Goal: Information Seeking & Learning: Learn about a topic

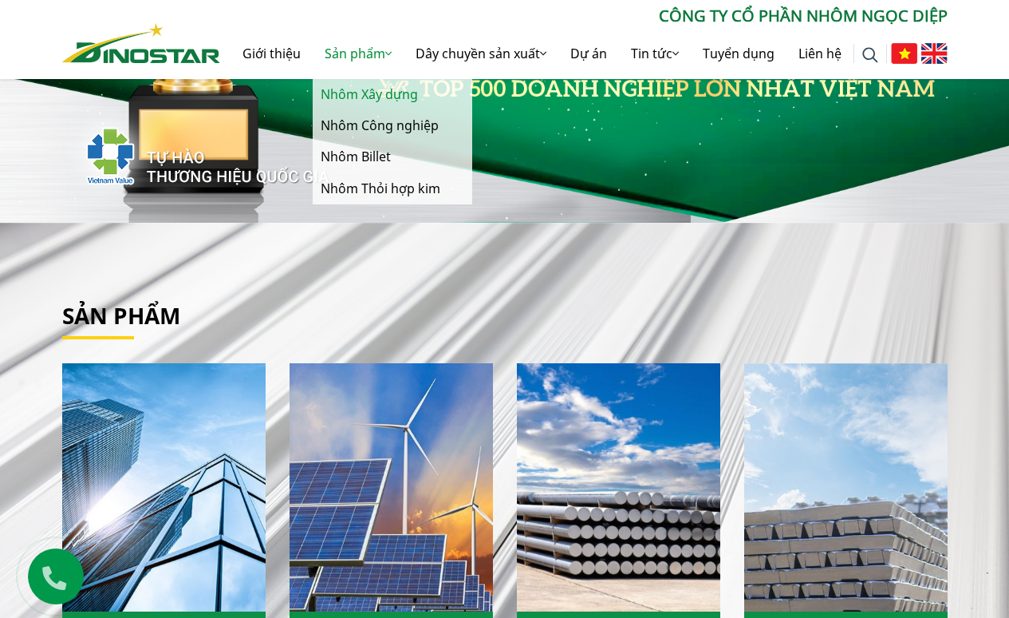
click at [388, 99] on link "Nhôm Xây dựng" at bounding box center [393, 94] width 160 height 31
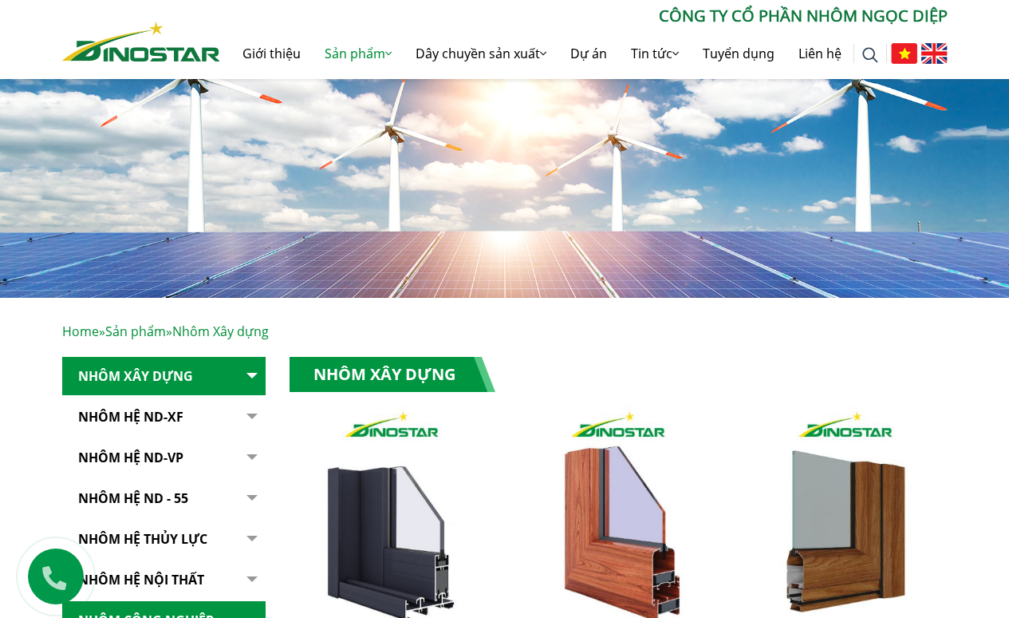
scroll to position [322, 0]
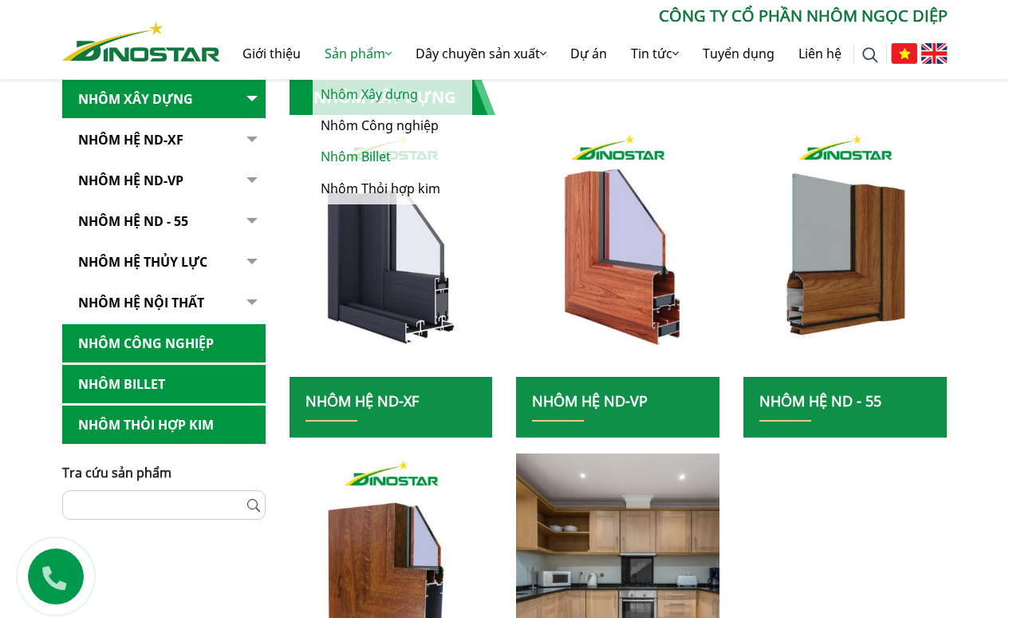
click at [370, 152] on link "Nhôm Billet" at bounding box center [393, 156] width 160 height 31
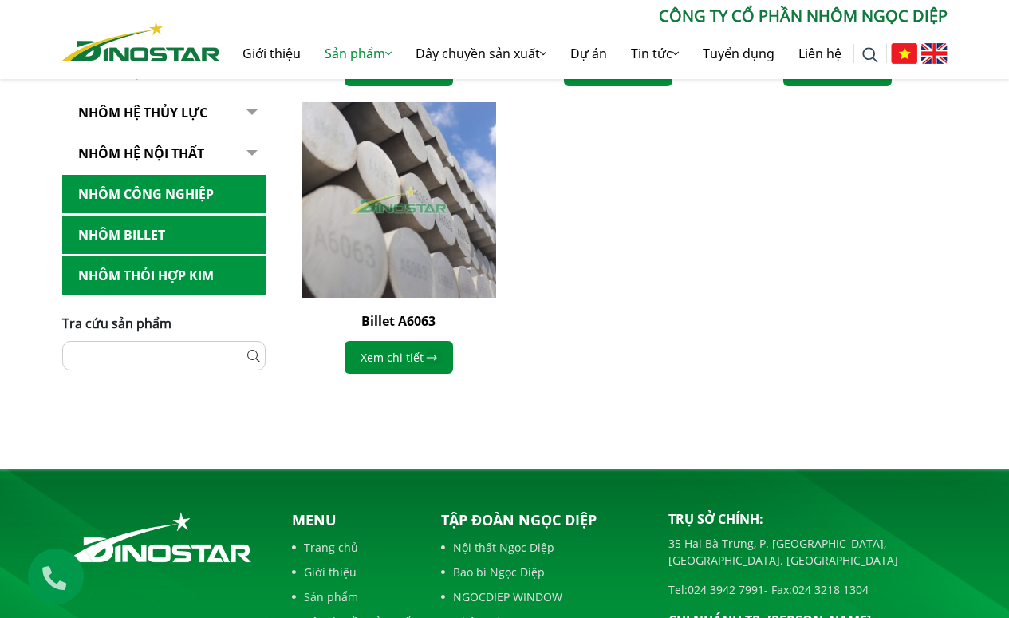
scroll to position [422, 0]
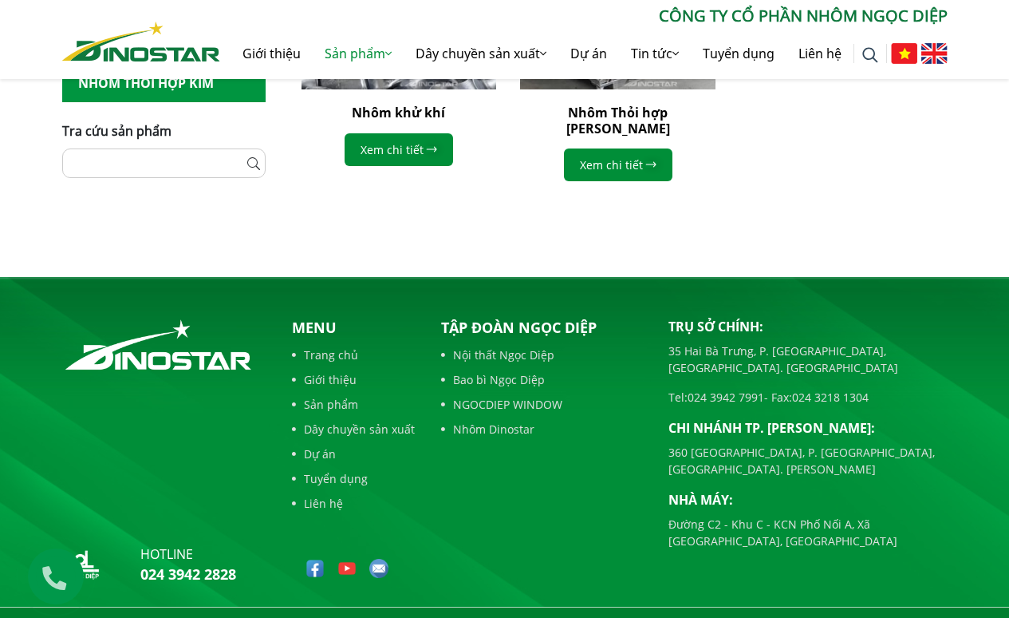
scroll to position [429, 0]
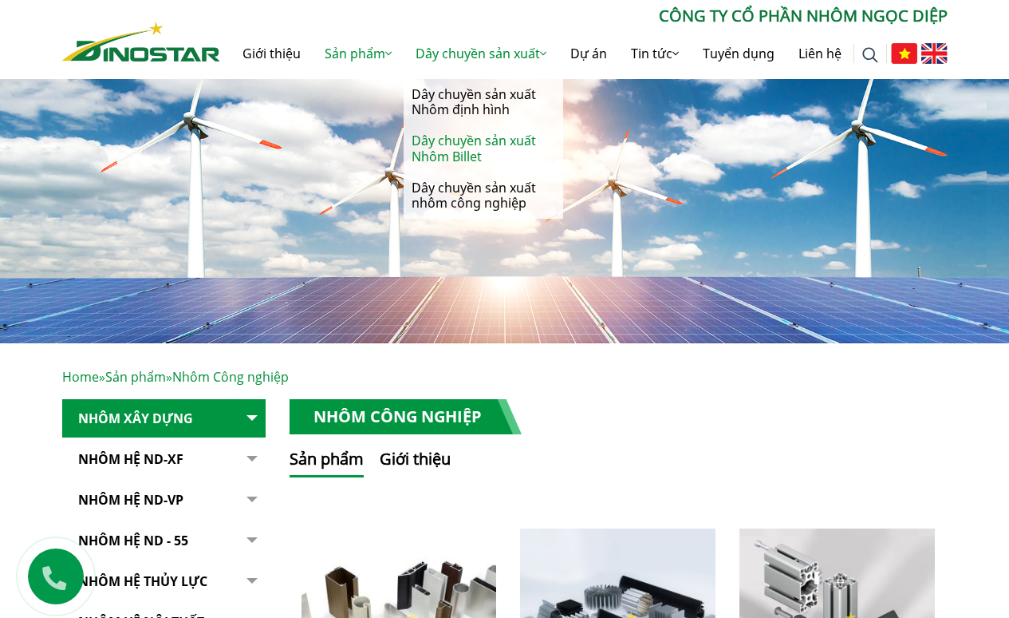
click at [479, 146] on link "Dây chuyền sản xuất Nhôm Billet" at bounding box center [484, 148] width 160 height 46
click at [492, 101] on link "Dây chuyền sản xuất Nhôm định hình" at bounding box center [484, 102] width 160 height 46
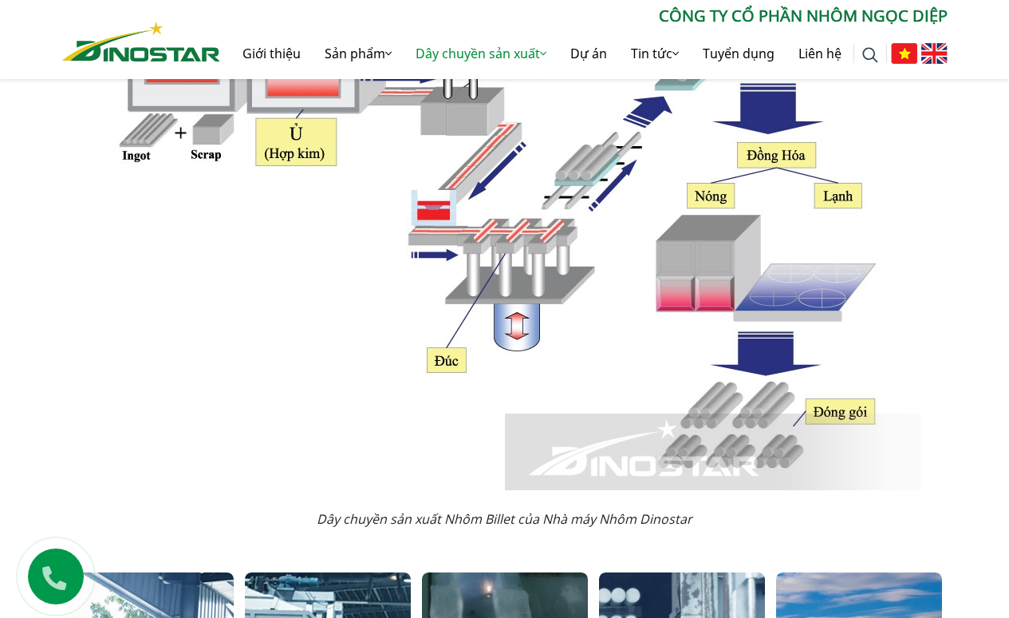
scroll to position [231, 0]
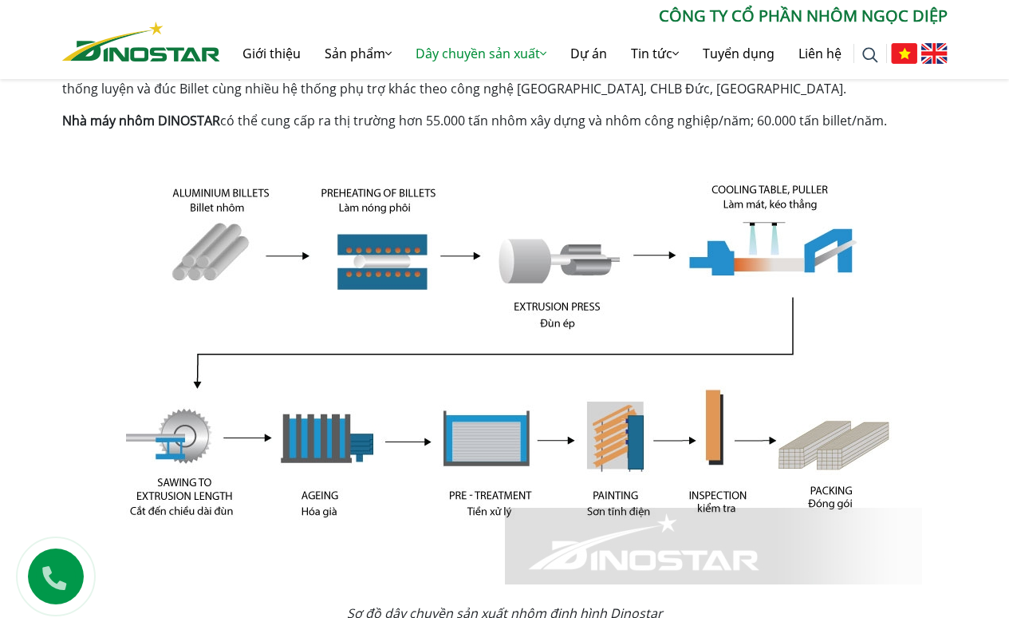
scroll to position [269, 0]
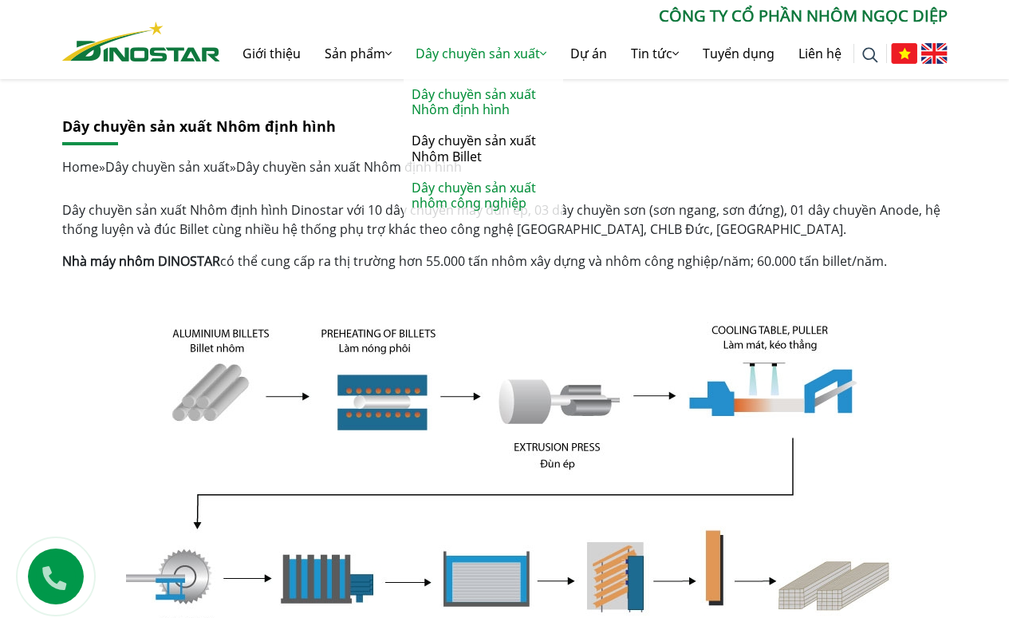
click at [496, 188] on link "Dây chuyền sản xuất nhôm công nghiệp" at bounding box center [484, 195] width 160 height 46
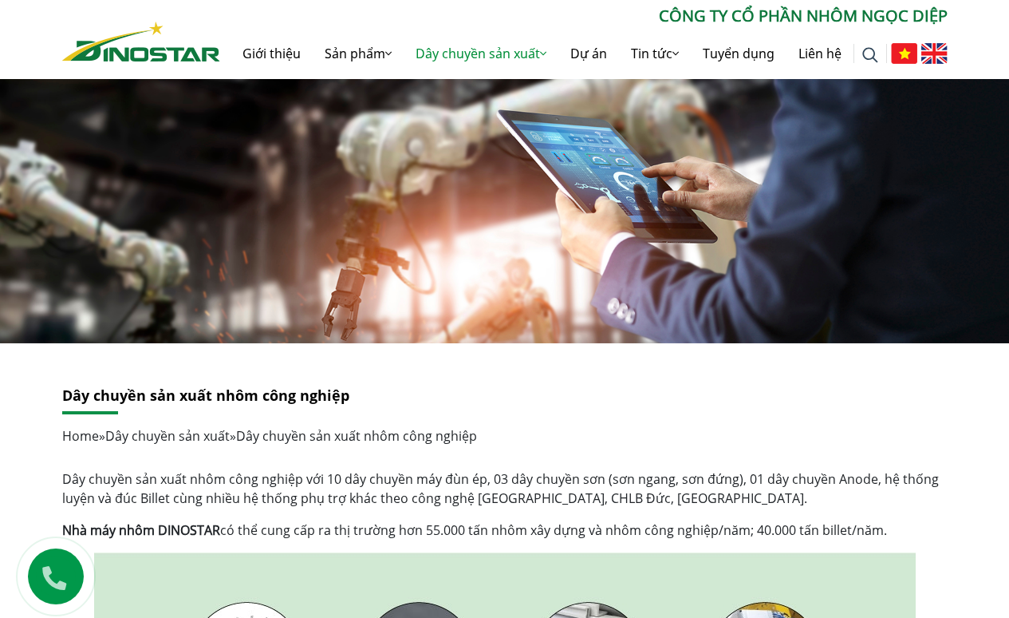
click at [168, 47] on img at bounding box center [141, 42] width 158 height 40
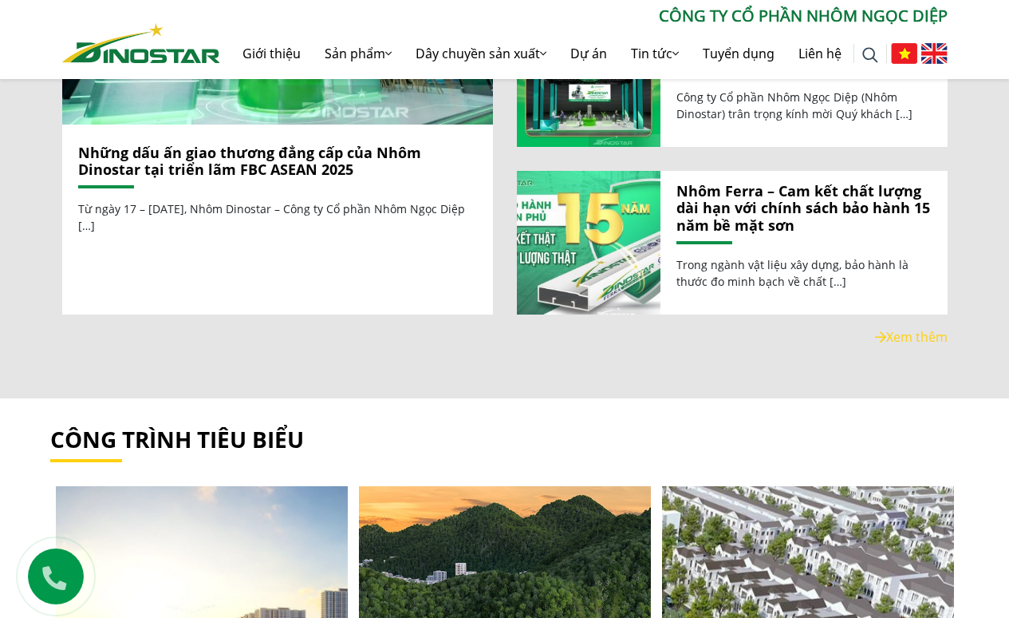
scroll to position [1327, 0]
